Goal: Task Accomplishment & Management: Manage account settings

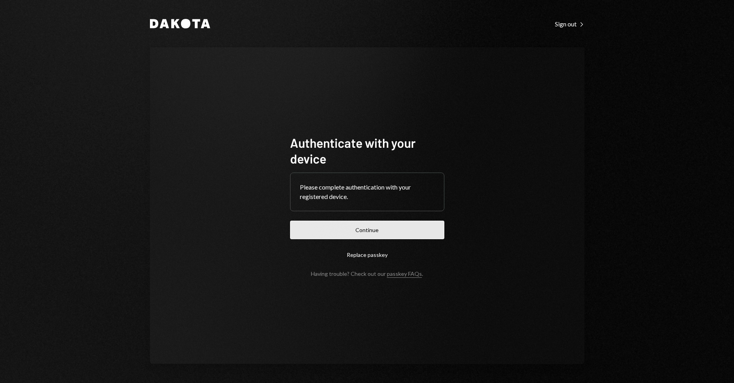
click at [349, 226] on button "Continue" at bounding box center [367, 229] width 154 height 18
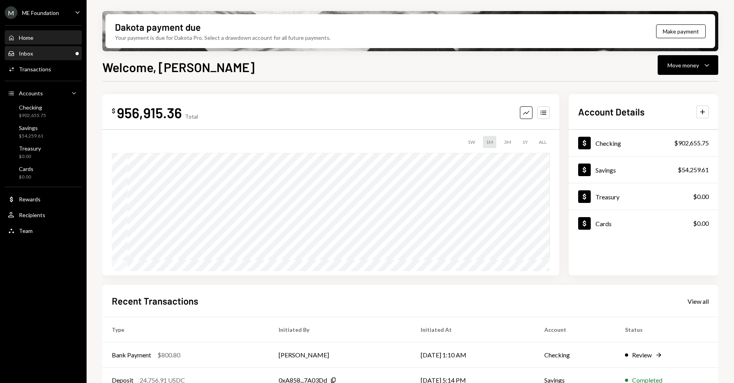
click at [48, 50] on div "Inbox Inbox" at bounding box center [43, 53] width 71 height 7
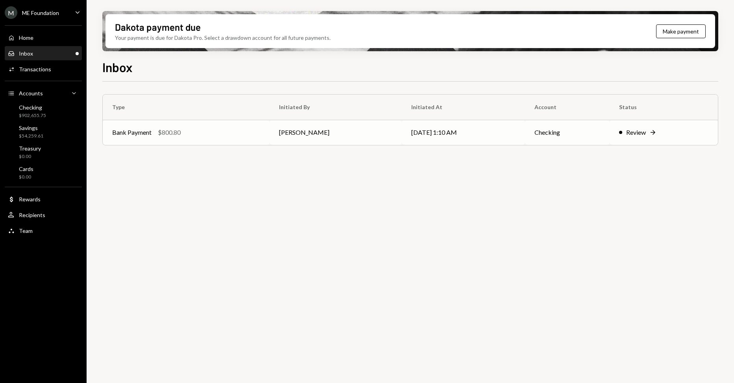
click at [644, 132] on div "Review" at bounding box center [636, 132] width 20 height 9
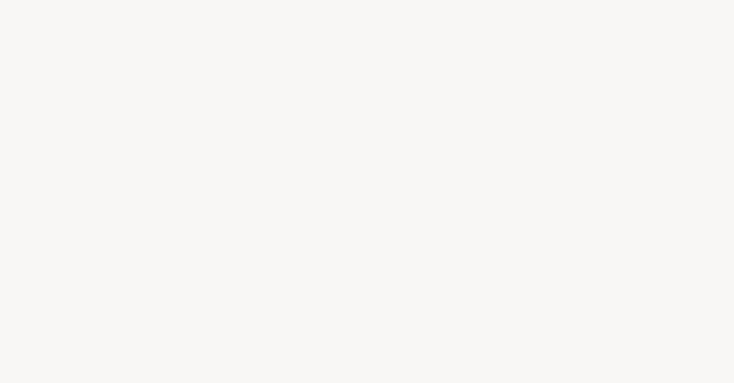
click at [638, 135] on div at bounding box center [367, 191] width 734 height 383
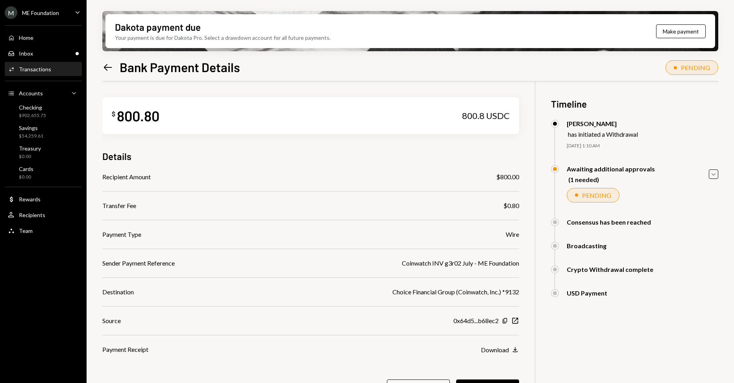
scroll to position [63, 0]
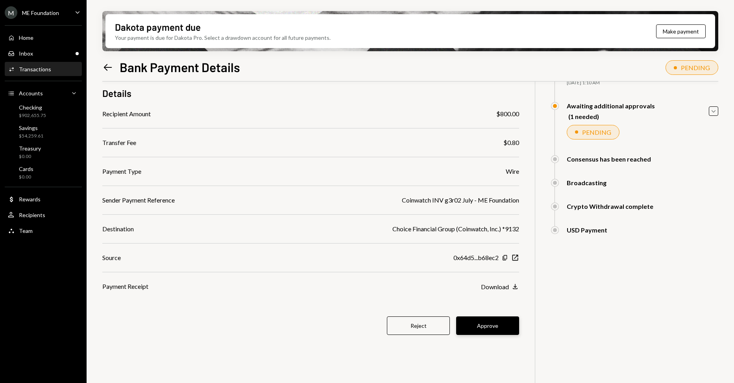
click at [500, 317] on button "Approve" at bounding box center [487, 325] width 63 height 18
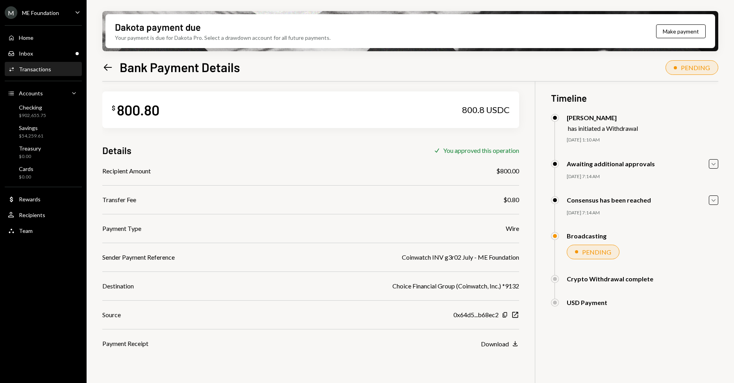
scroll to position [0, 0]
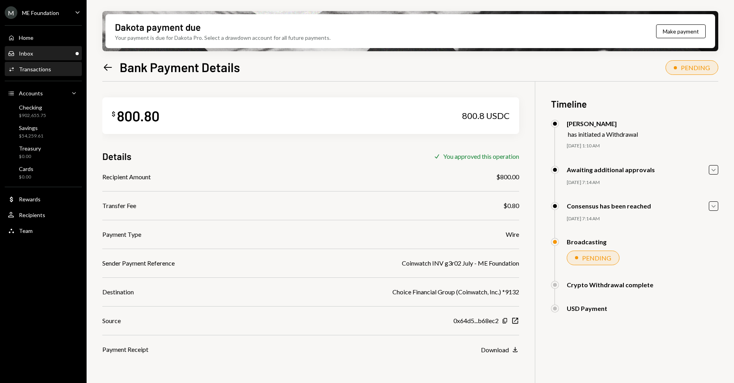
click at [52, 55] on div "Inbox Inbox" at bounding box center [43, 53] width 71 height 7
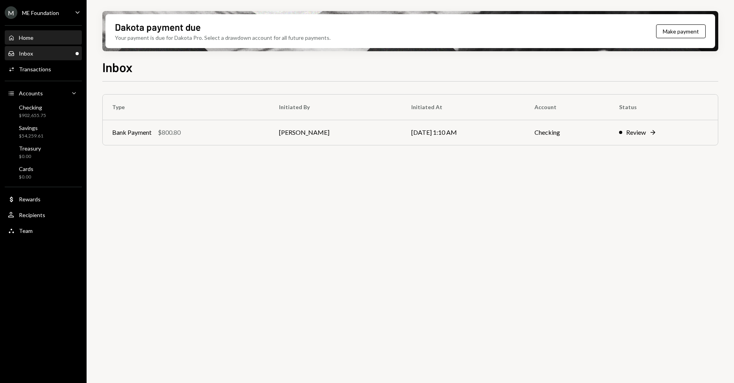
click at [49, 40] on div "Home Home" at bounding box center [43, 37] width 71 height 7
